Goal: Task Accomplishment & Management: Use online tool/utility

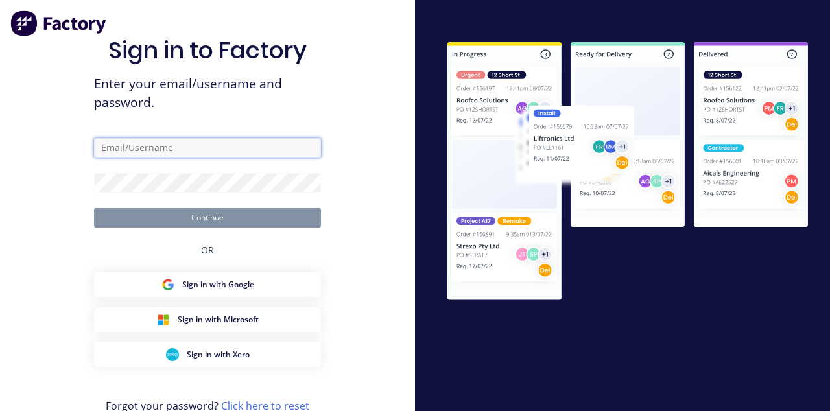
click at [232, 152] on input "text" at bounding box center [207, 147] width 227 height 19
click at [135, 158] on input "text" at bounding box center [207, 147] width 227 height 19
type input "allstarsignfab1@gmail.com"
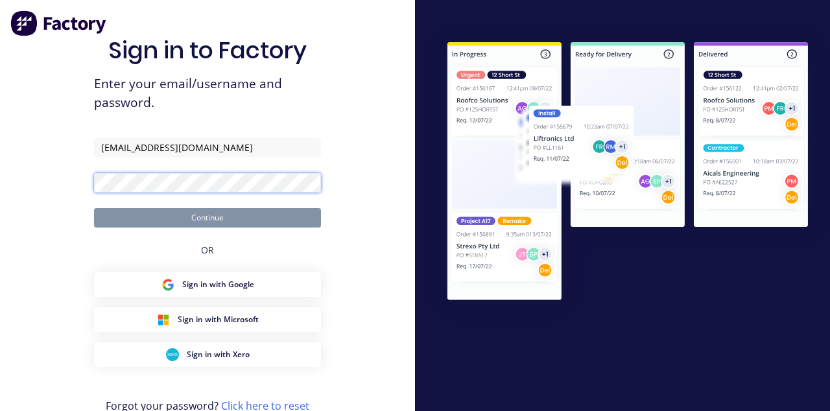
click at [94, 208] on button "Continue" at bounding box center [207, 217] width 227 height 19
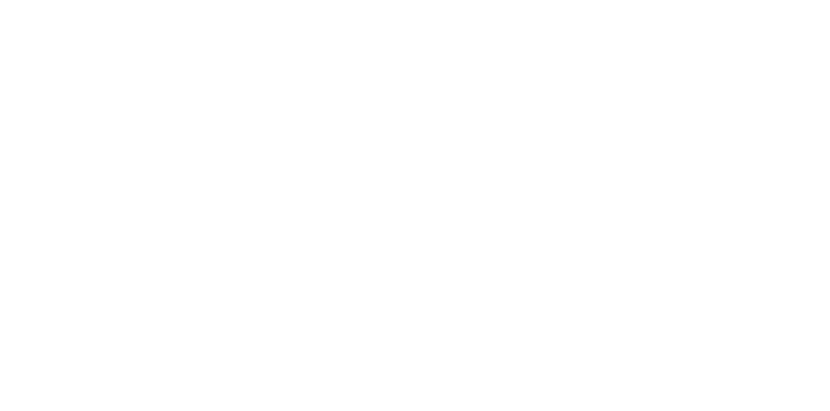
click at [172, 188] on button "Tracking" at bounding box center [110, 178] width 123 height 32
click at [546, 365] on icon "button" at bounding box center [542, 366] width 6 height 6
click at [829, 333] on div "[PERSON_NAME]" at bounding box center [415, 340] width 830 height 14
click at [410, 205] on button "Clock Off" at bounding box center [373, 205] width 71 height 21
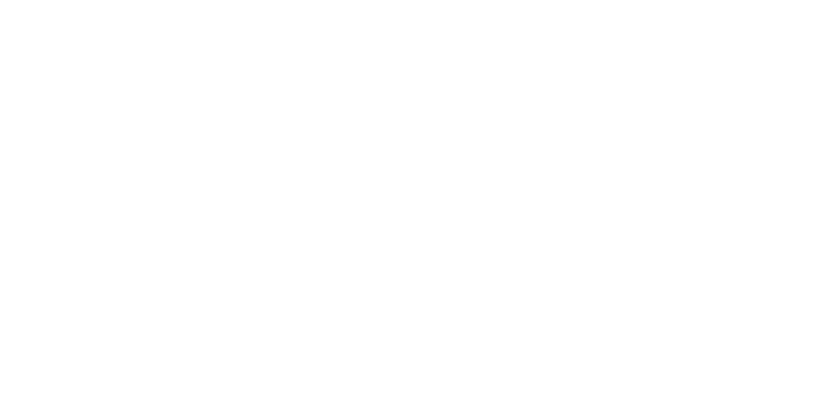
click at [551, 367] on button "button" at bounding box center [543, 366] width 16 height 16
click at [829, 333] on div "[PERSON_NAME]" at bounding box center [415, 340] width 830 height 14
click at [410, 205] on button "Clock Off" at bounding box center [373, 205] width 71 height 21
